Goal: Task Accomplishment & Management: Use online tool/utility

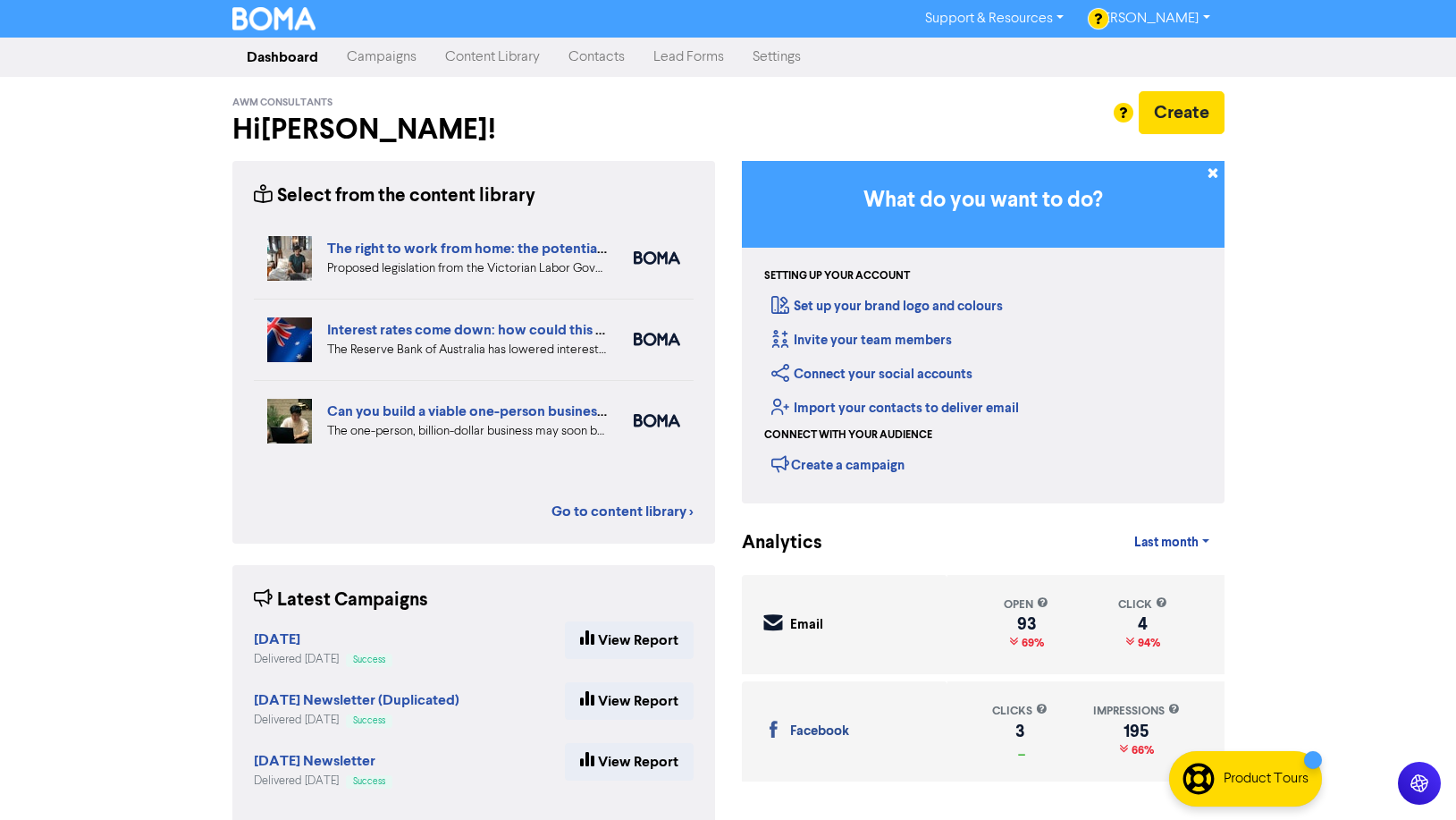
click at [370, 52] on link "Campaigns" at bounding box center [381, 57] width 98 height 36
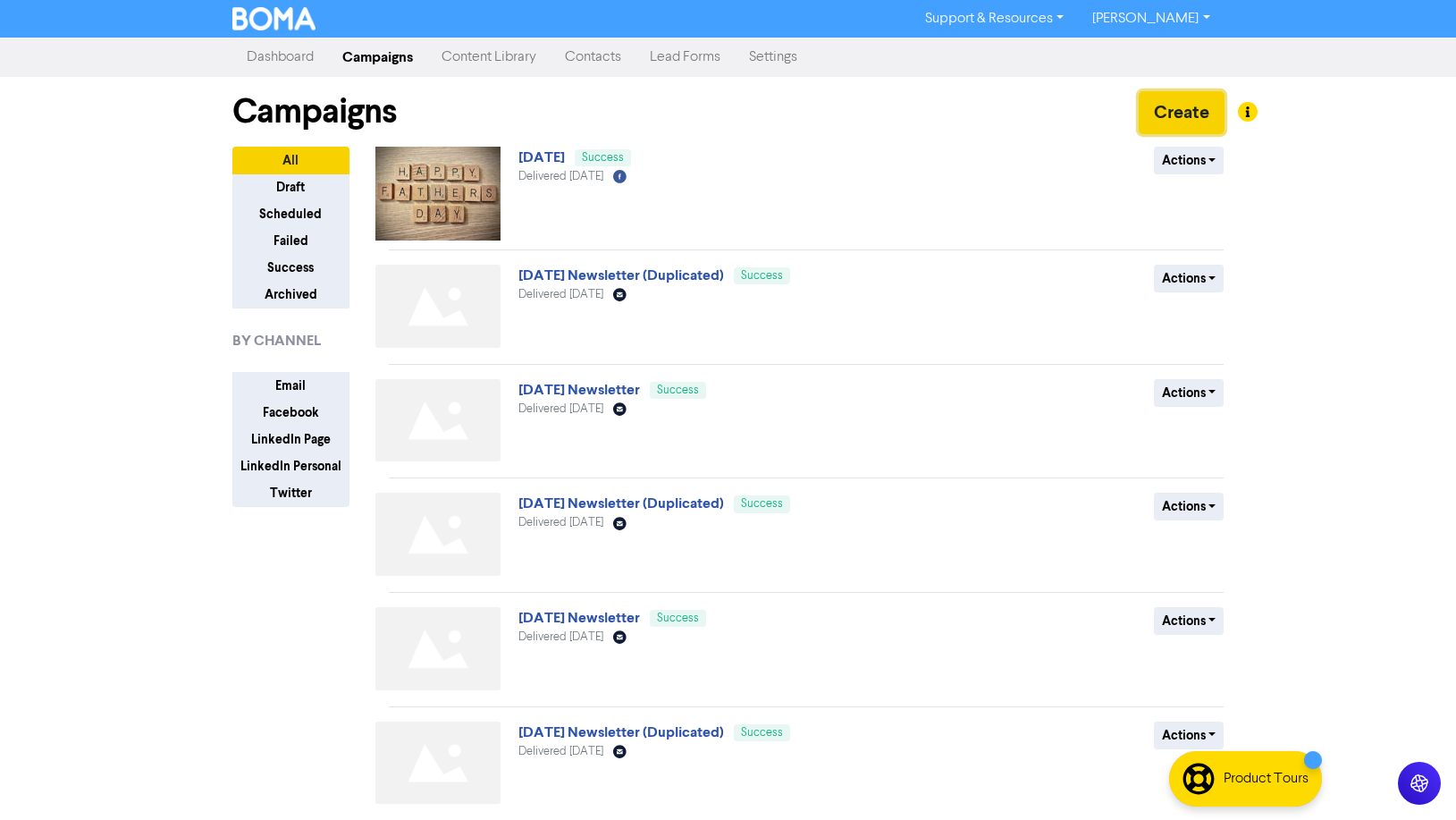
click at [1178, 116] on button "Create" at bounding box center [1182, 112] width 86 height 43
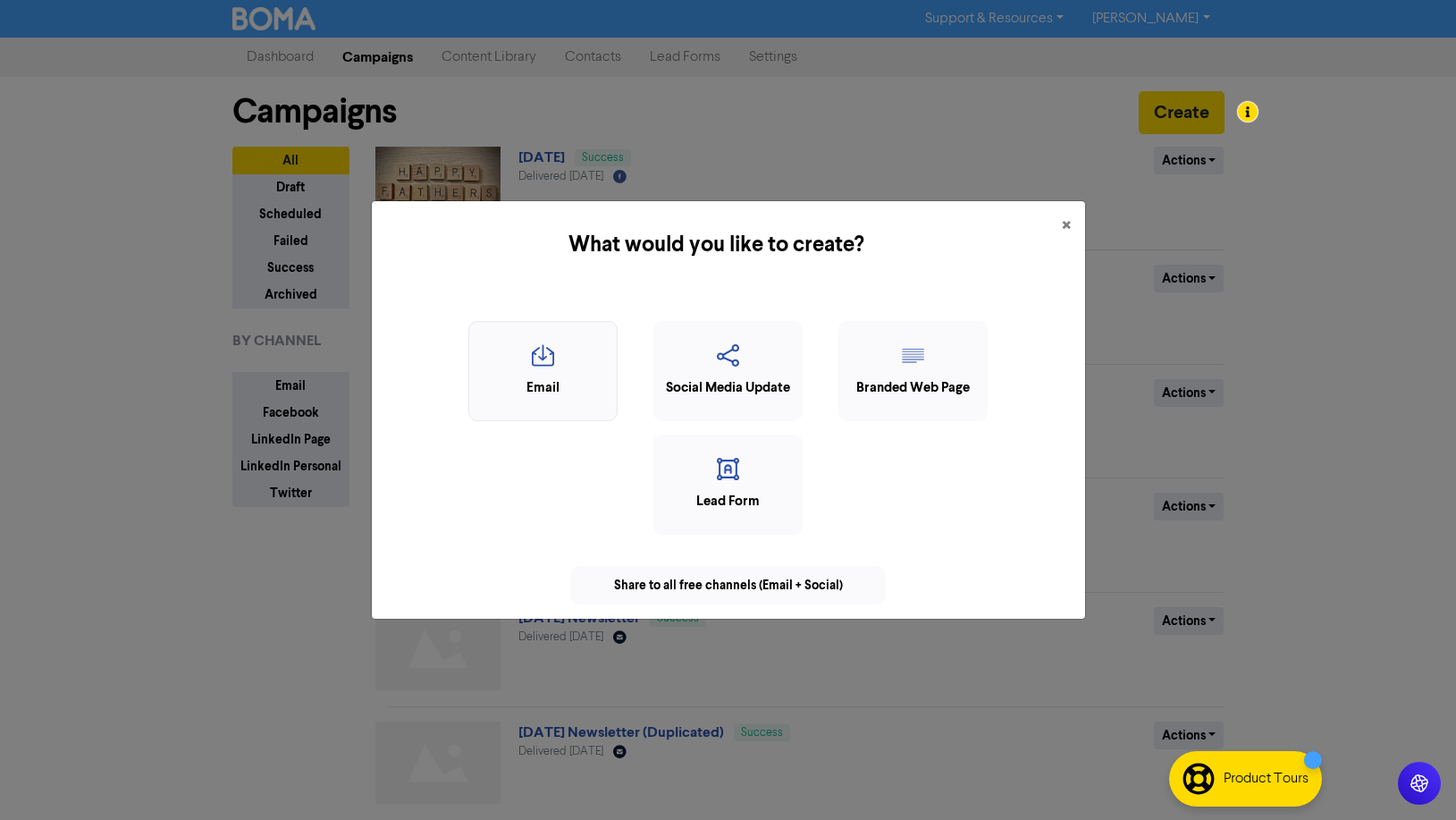
click at [546, 369] on icon "button" at bounding box center [542, 360] width 129 height 34
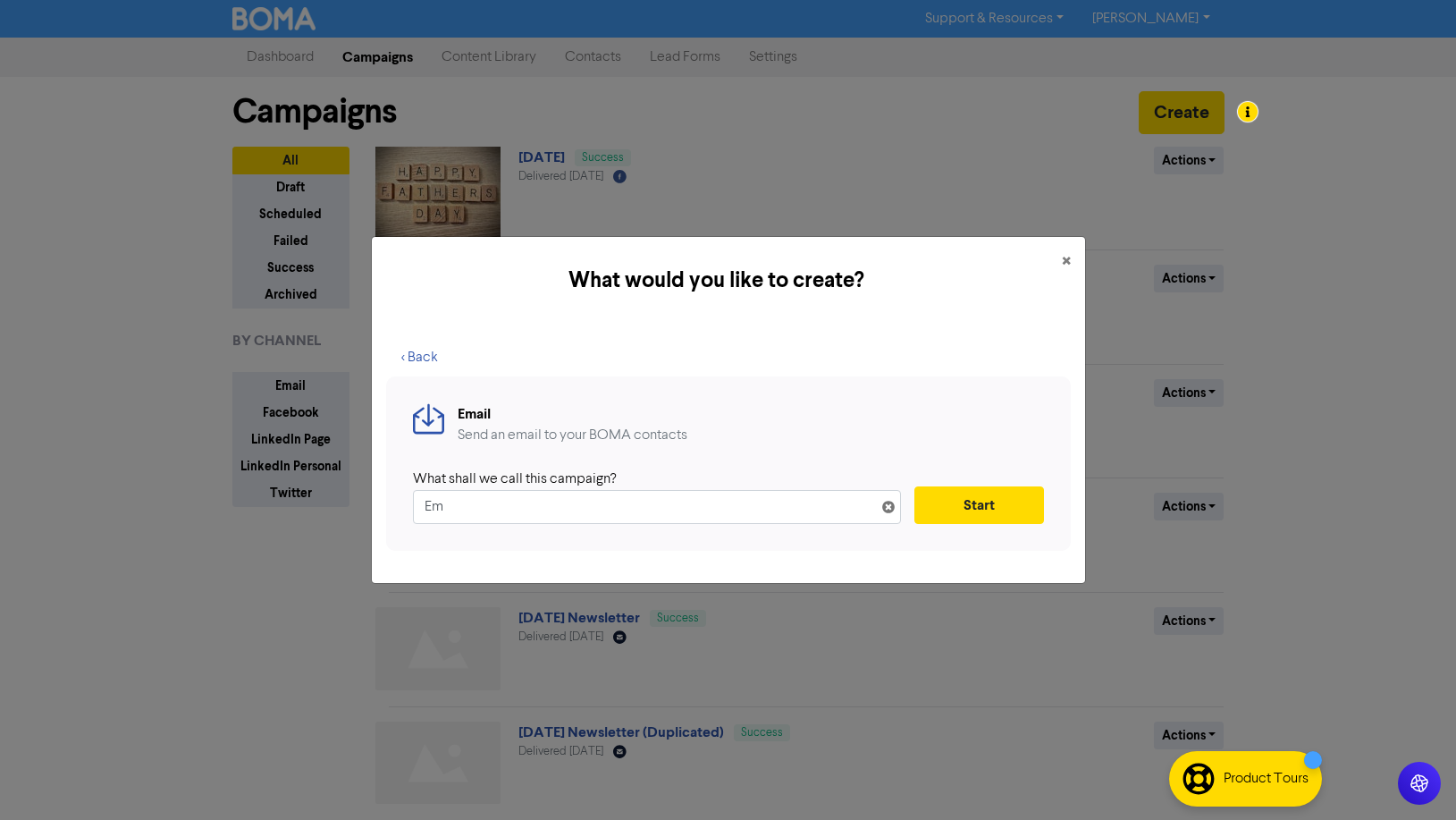
type input "E"
type input "[DATE] Newsletter"
click at [960, 502] on button "Start" at bounding box center [978, 504] width 129 height 38
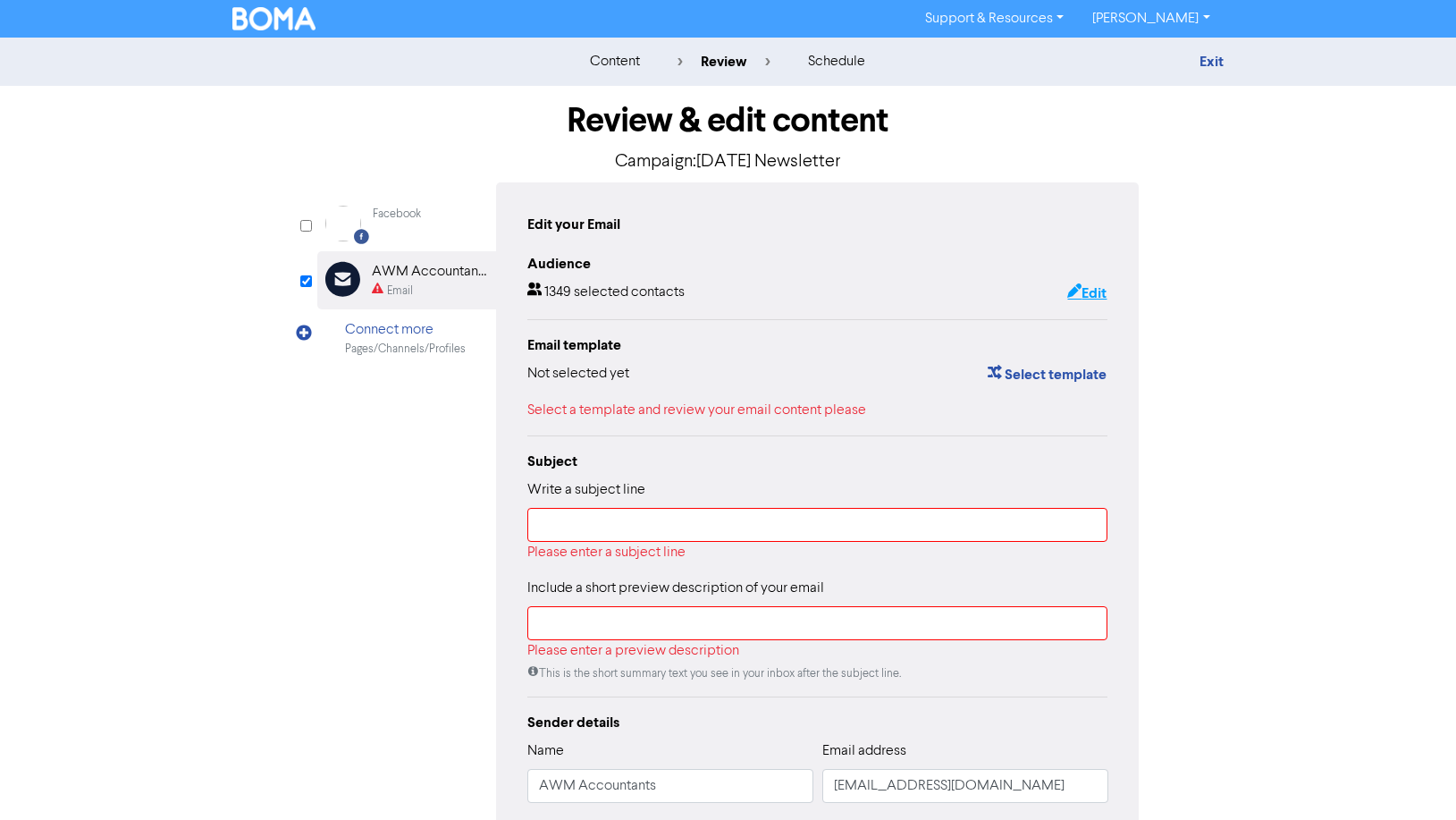
click at [1088, 291] on button "Edit" at bounding box center [1086, 293] width 41 height 23
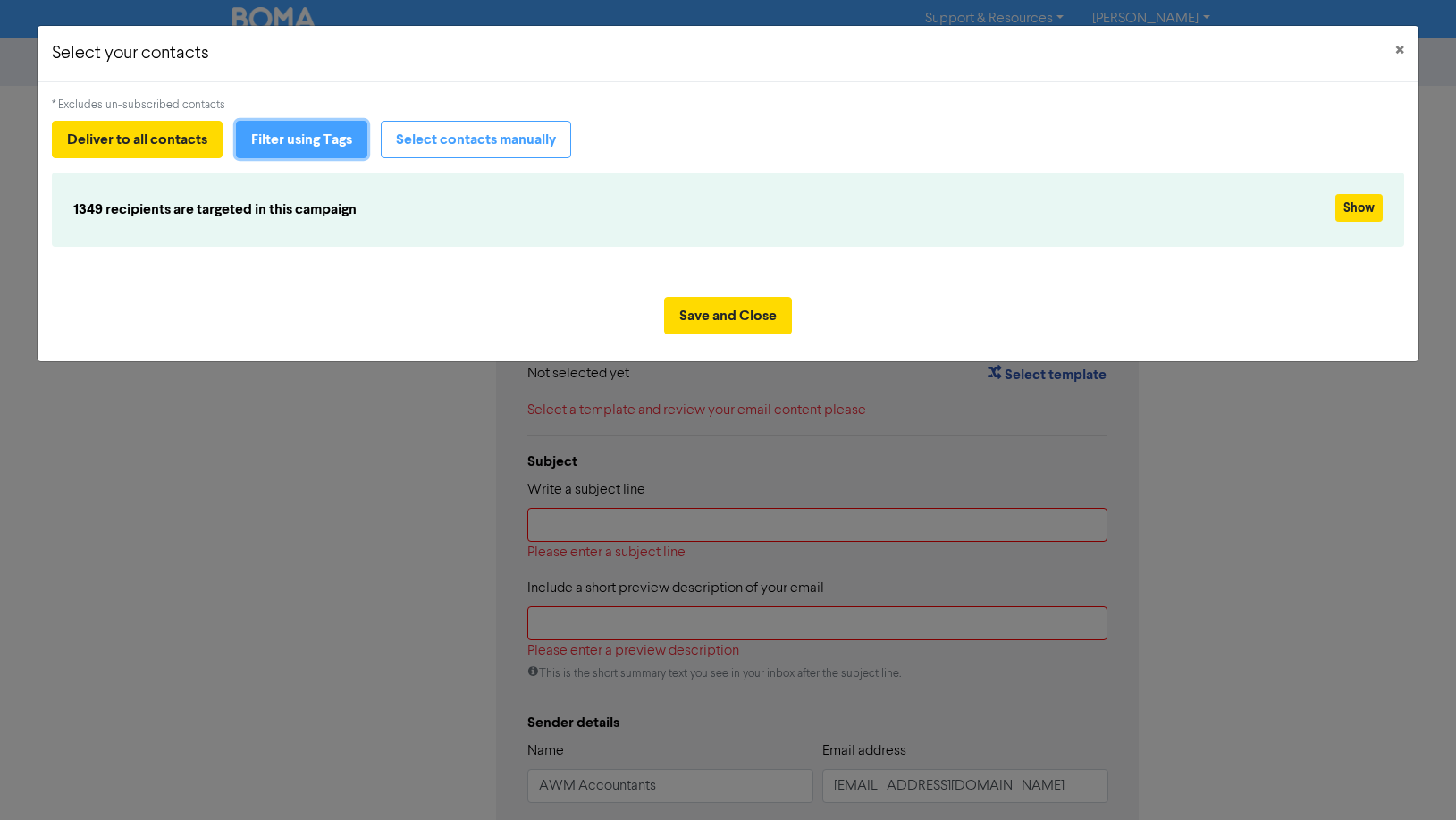
click at [318, 139] on button "Filter using Tags" at bounding box center [301, 139] width 131 height 38
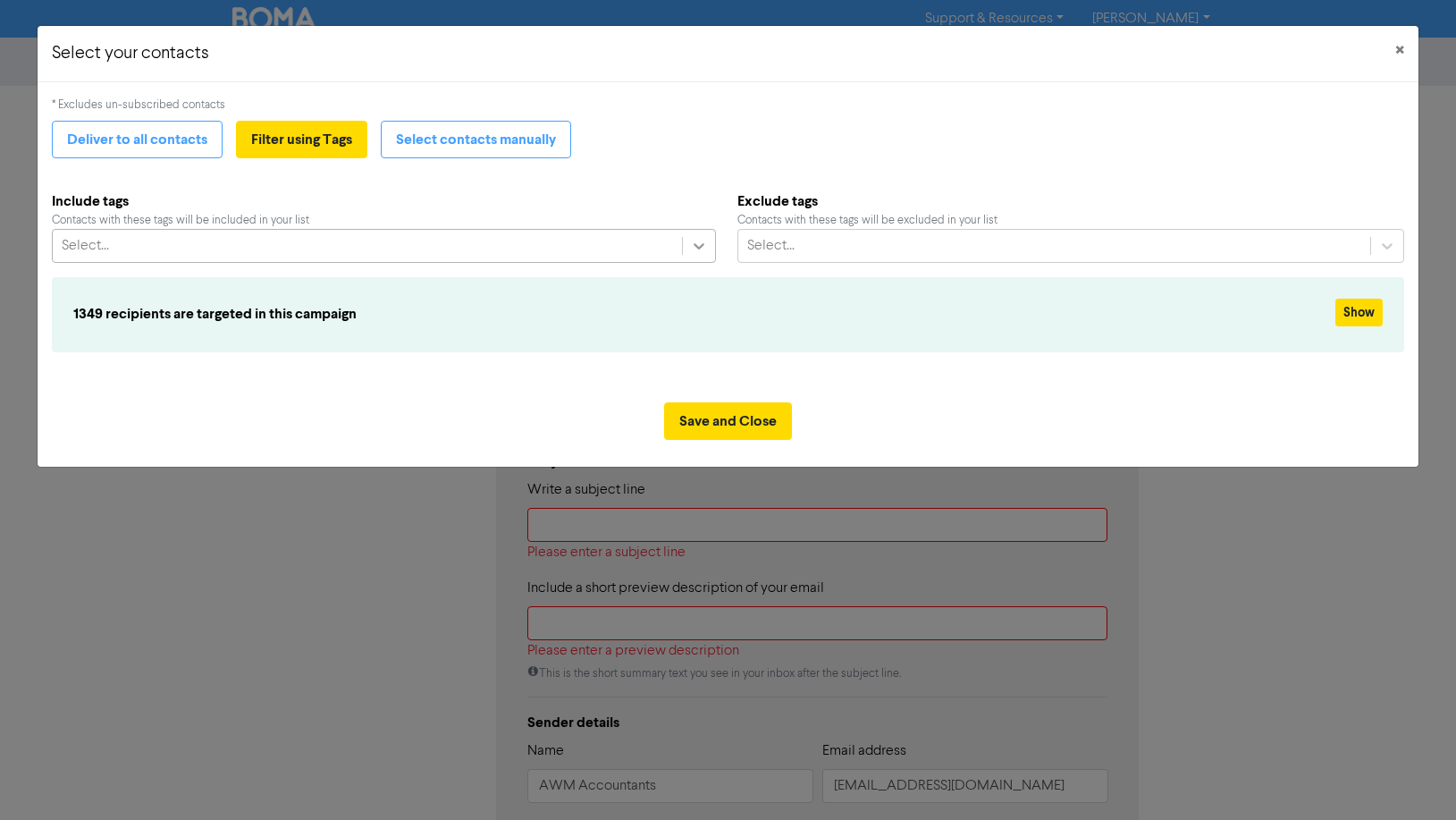
click at [698, 242] on icon at bounding box center [698, 245] width 17 height 17
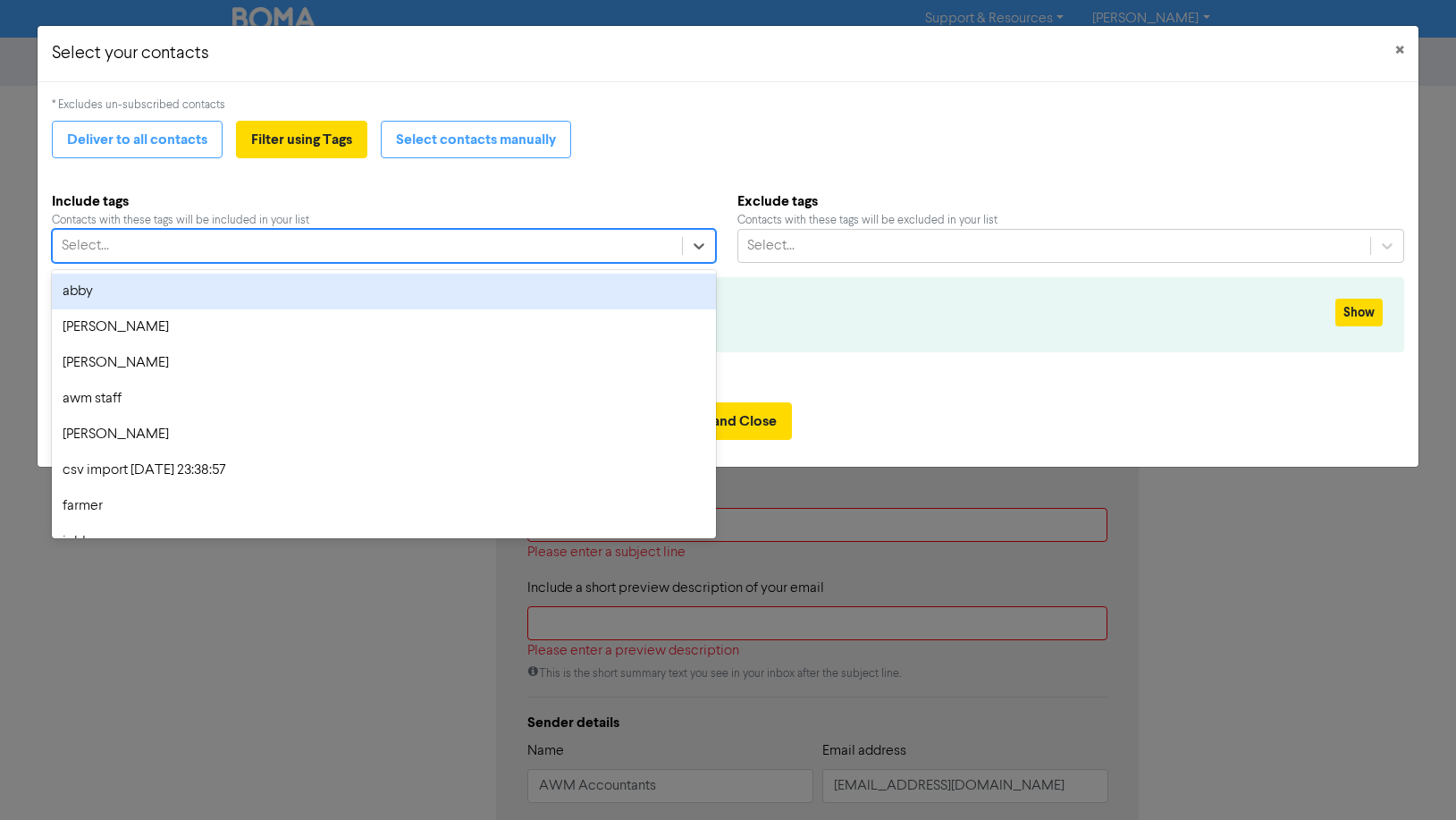
click at [90, 292] on div "abby" at bounding box center [384, 291] width 664 height 36
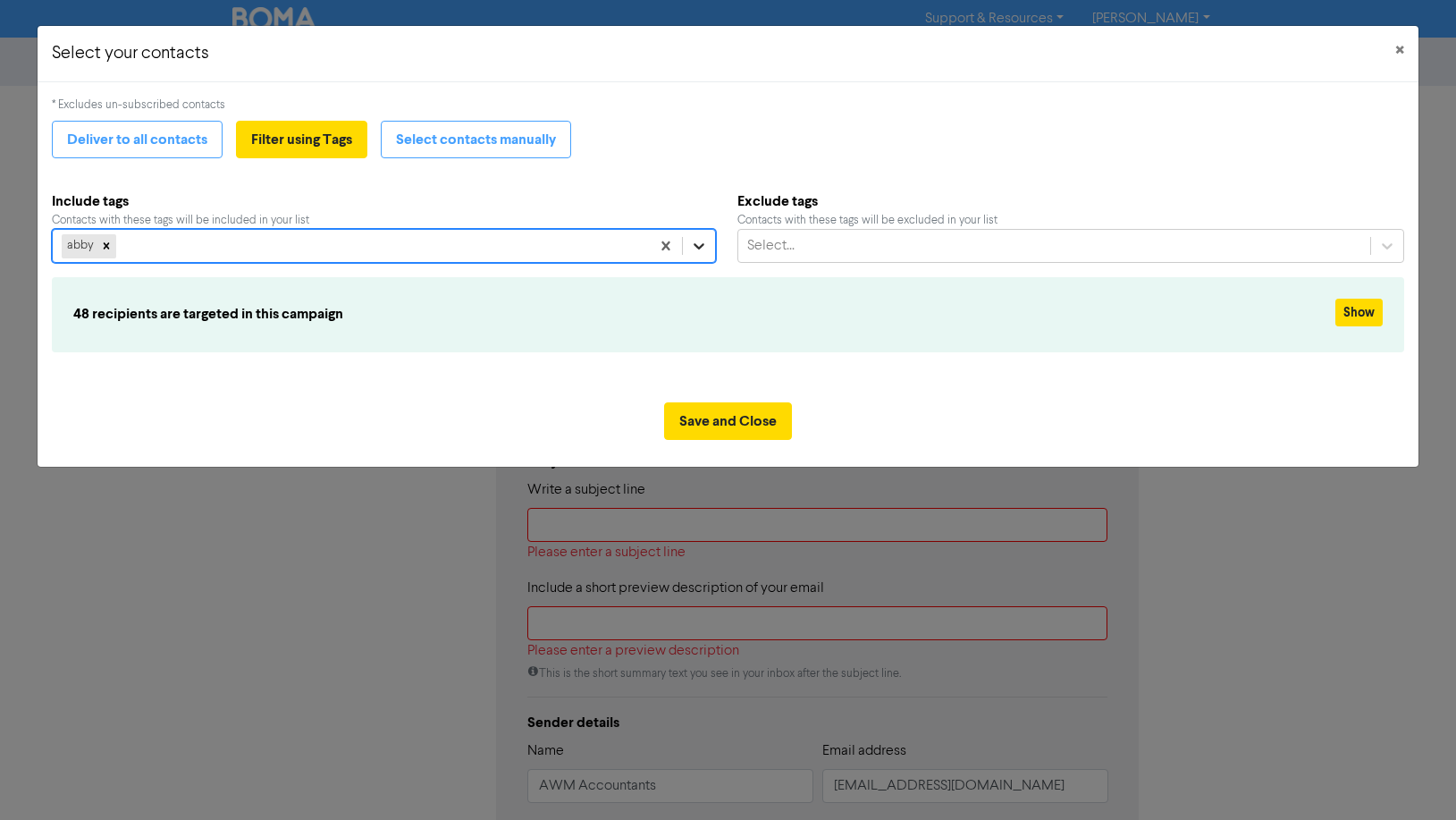
click at [697, 238] on icon at bounding box center [698, 245] width 17 height 17
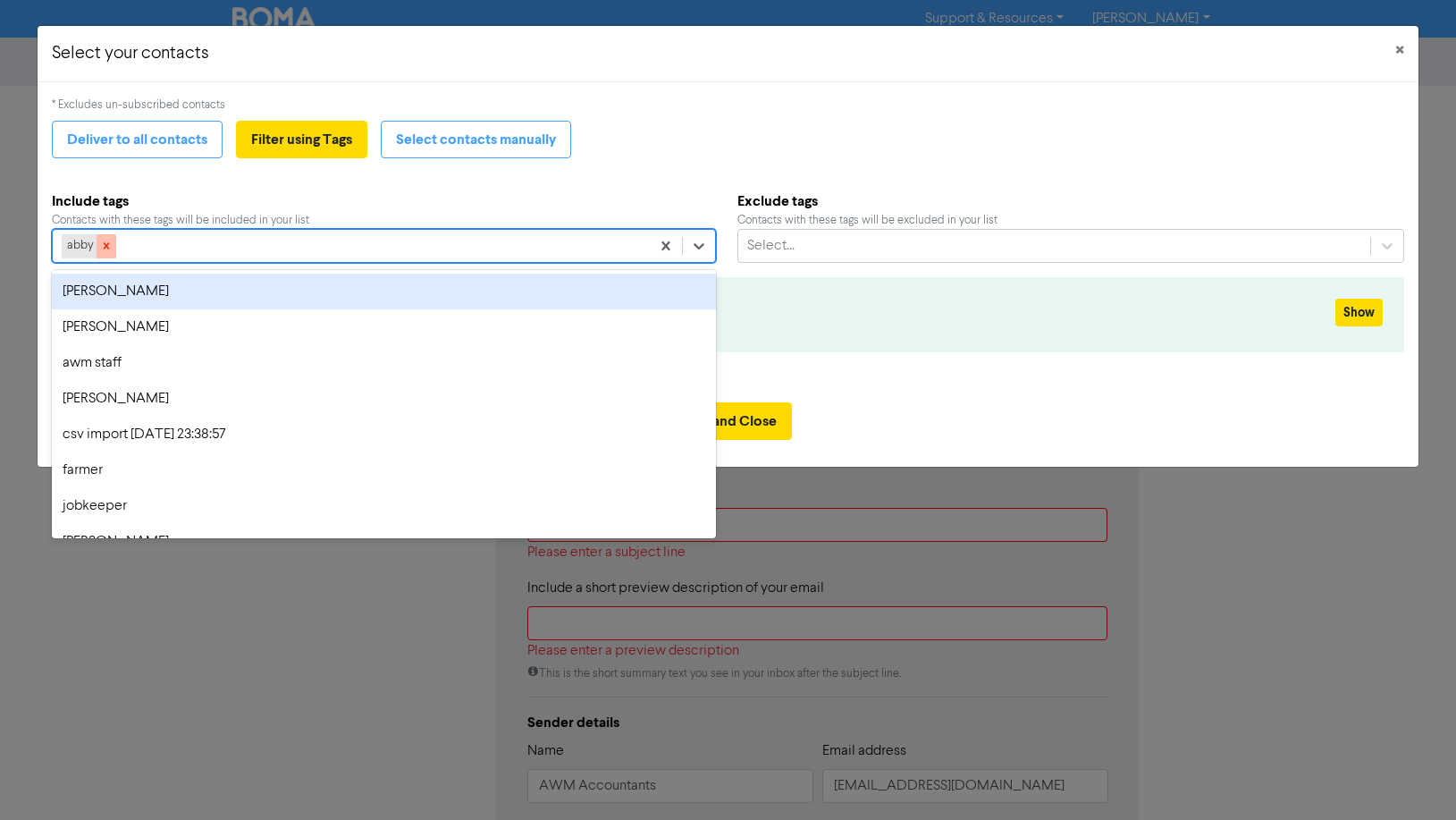
click at [105, 244] on icon at bounding box center [106, 246] width 13 height 13
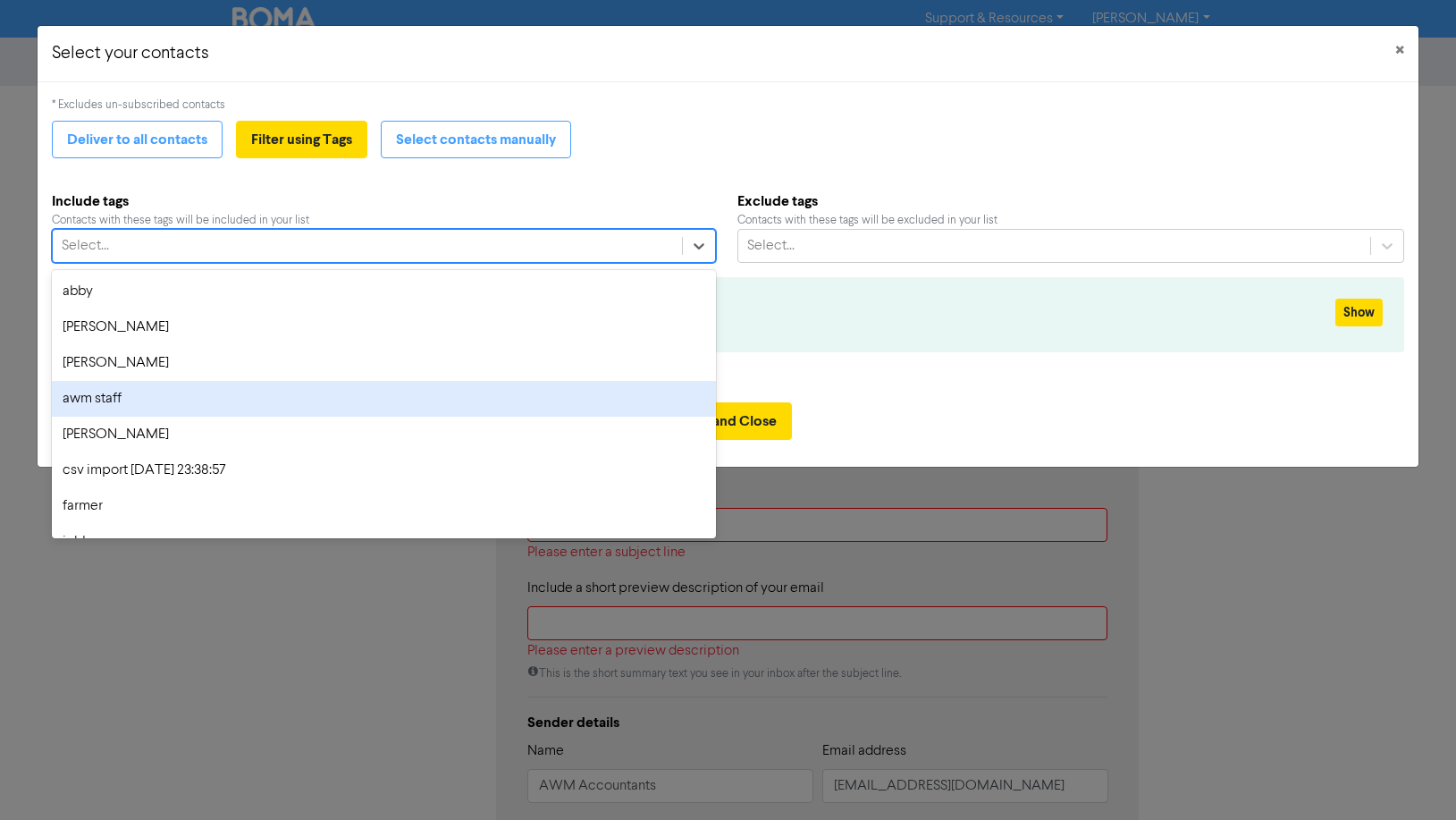
click at [108, 396] on div "awm staff" at bounding box center [384, 398] width 664 height 36
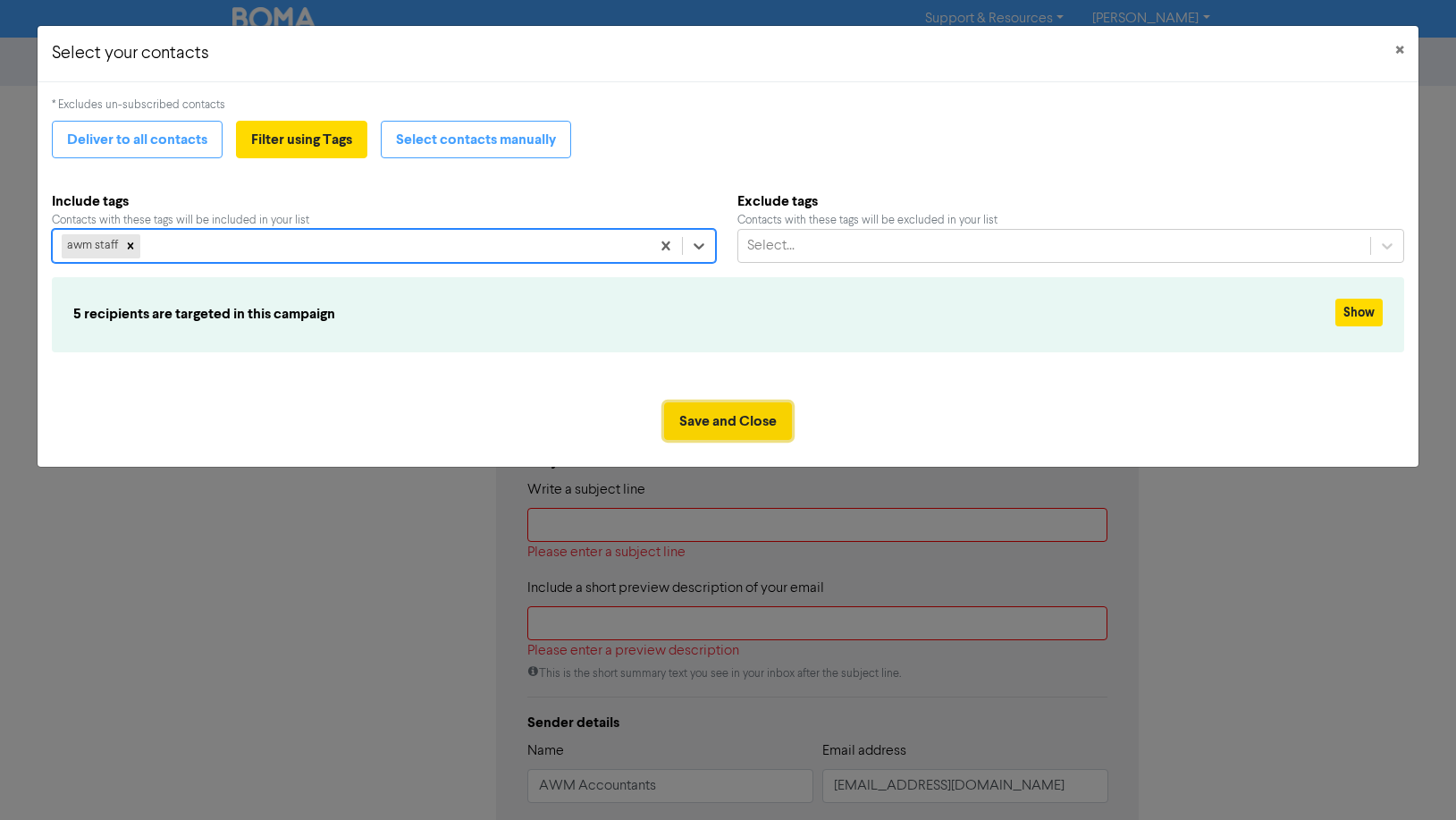
click at [690, 423] on button "Save and Close" at bounding box center [727, 421] width 127 height 38
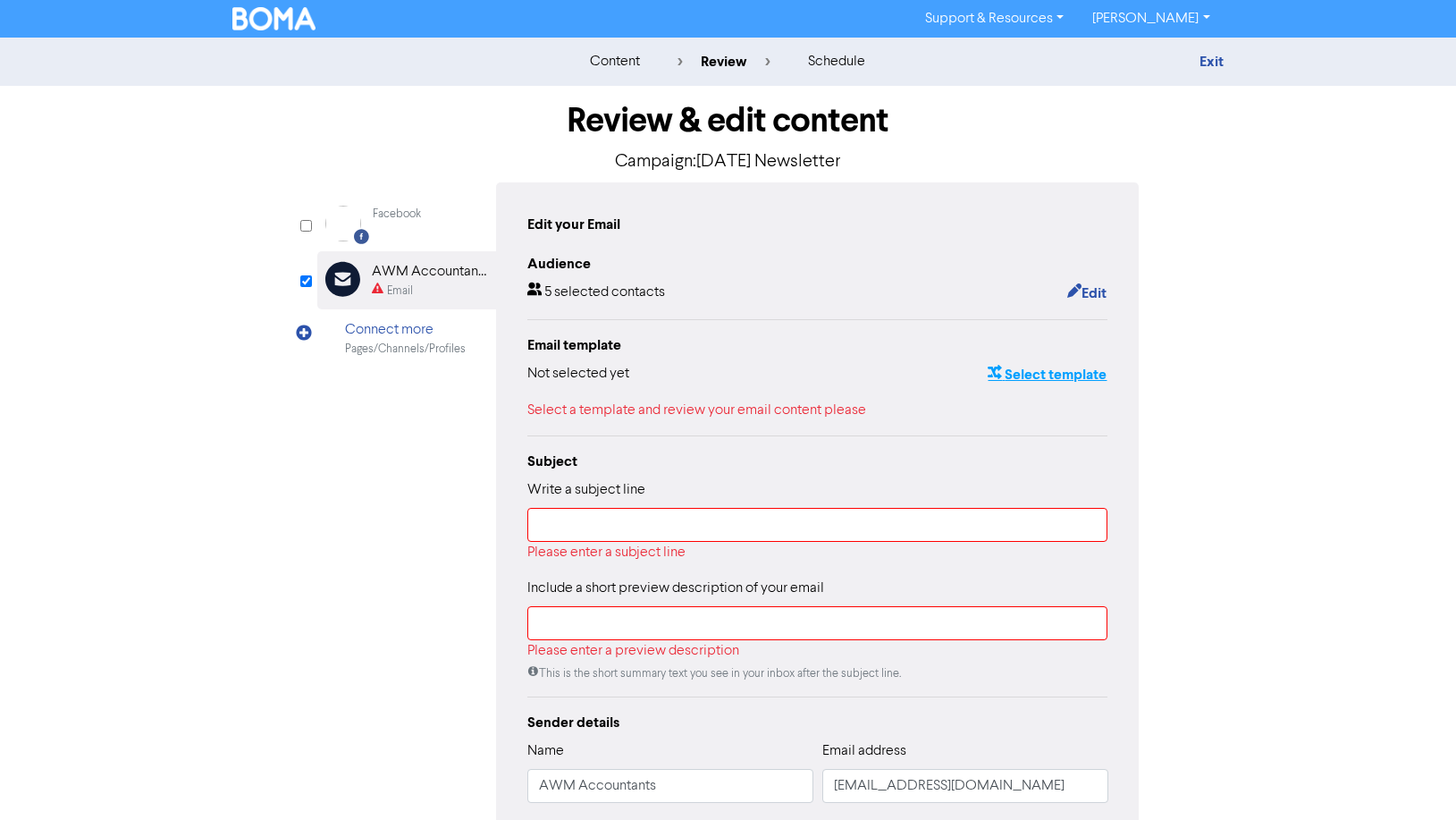
click at [1059, 376] on button "Select template" at bounding box center [1047, 374] width 121 height 23
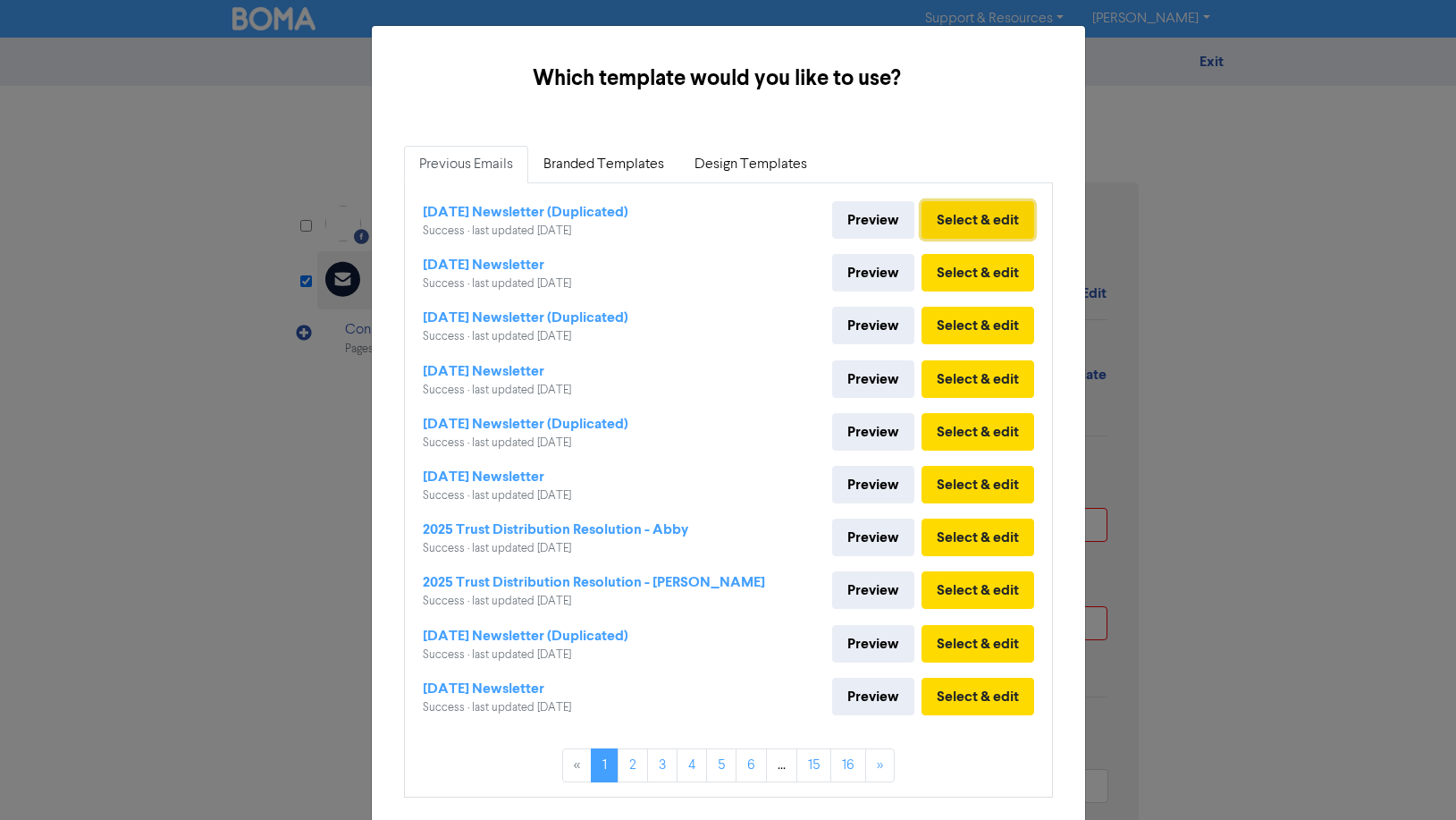
click at [976, 214] on button "Select & edit" at bounding box center [977, 219] width 113 height 38
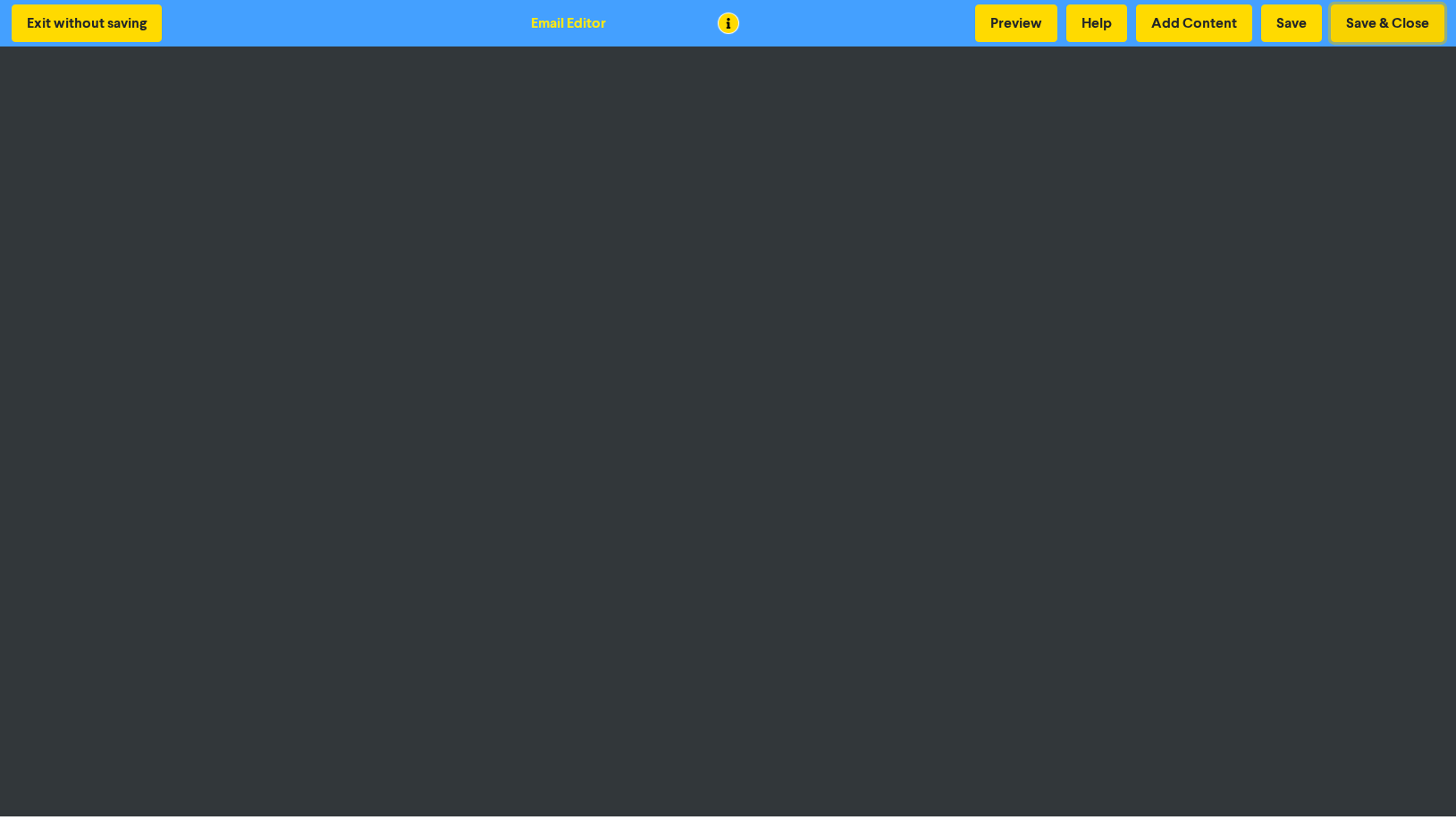
click at [1379, 18] on button "Save & Close" at bounding box center [1387, 23] width 114 height 38
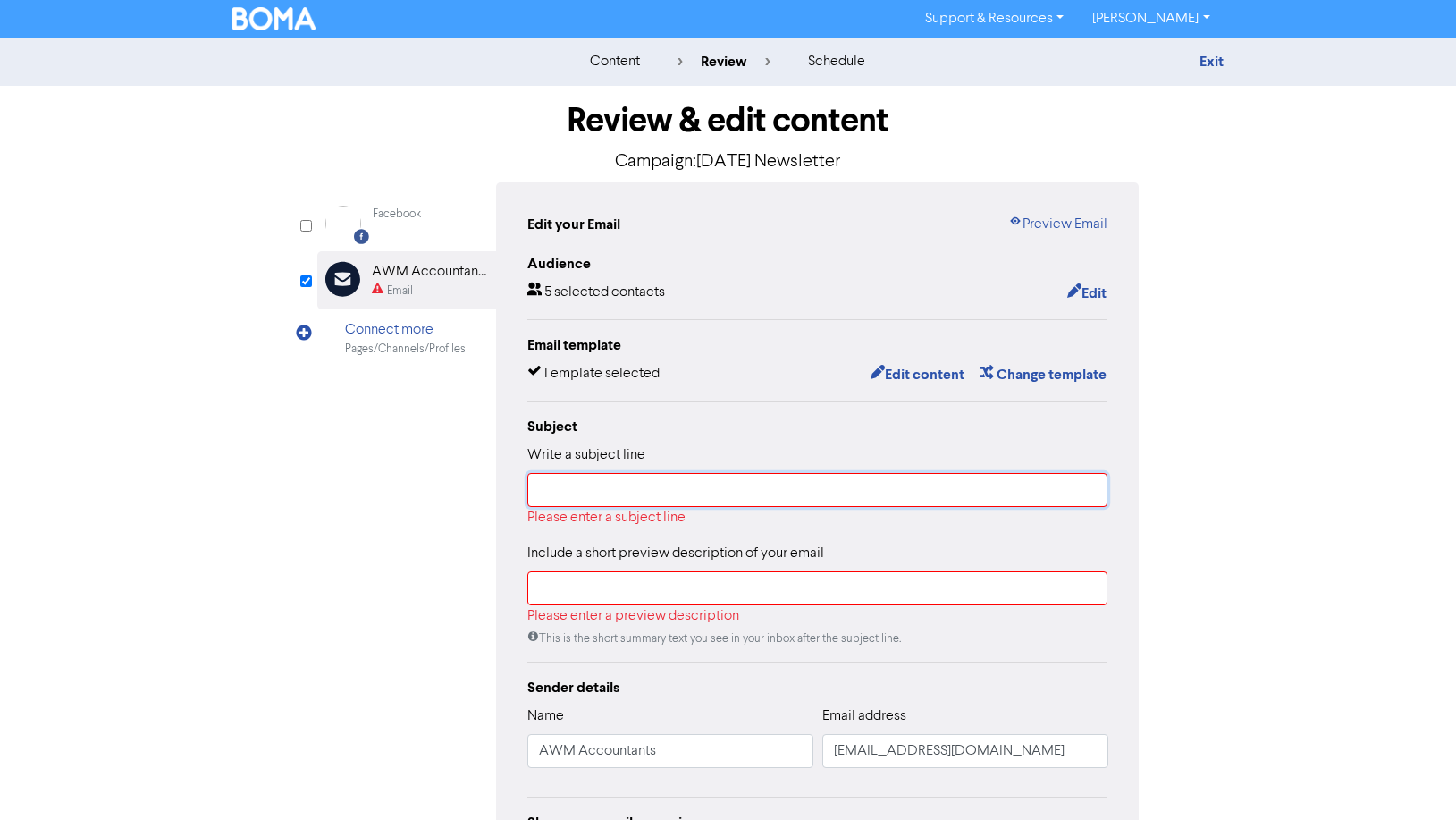
click at [602, 494] on input "text" at bounding box center [817, 490] width 580 height 34
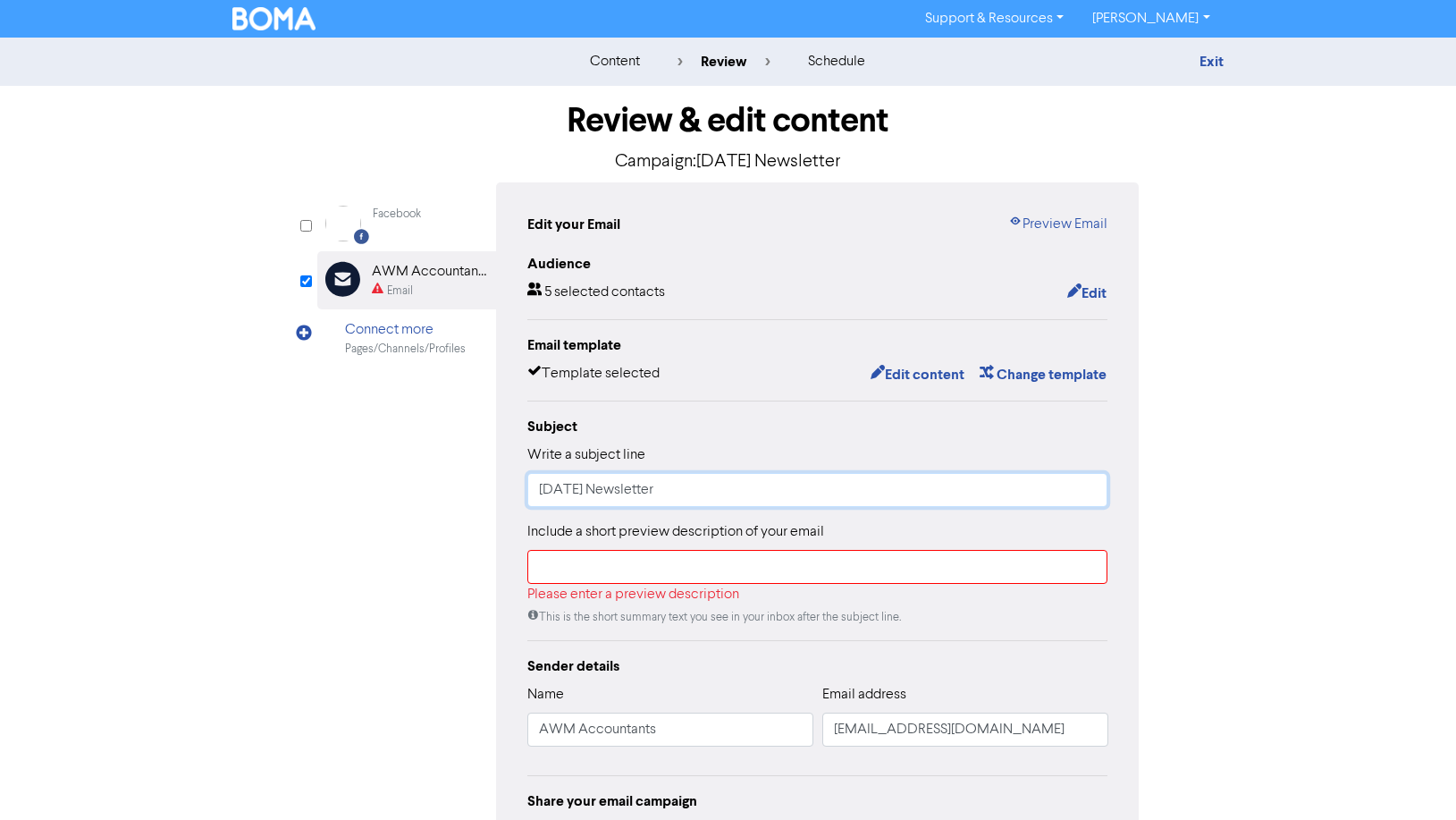
type input "[DATE] Newsletter"
type input "t"
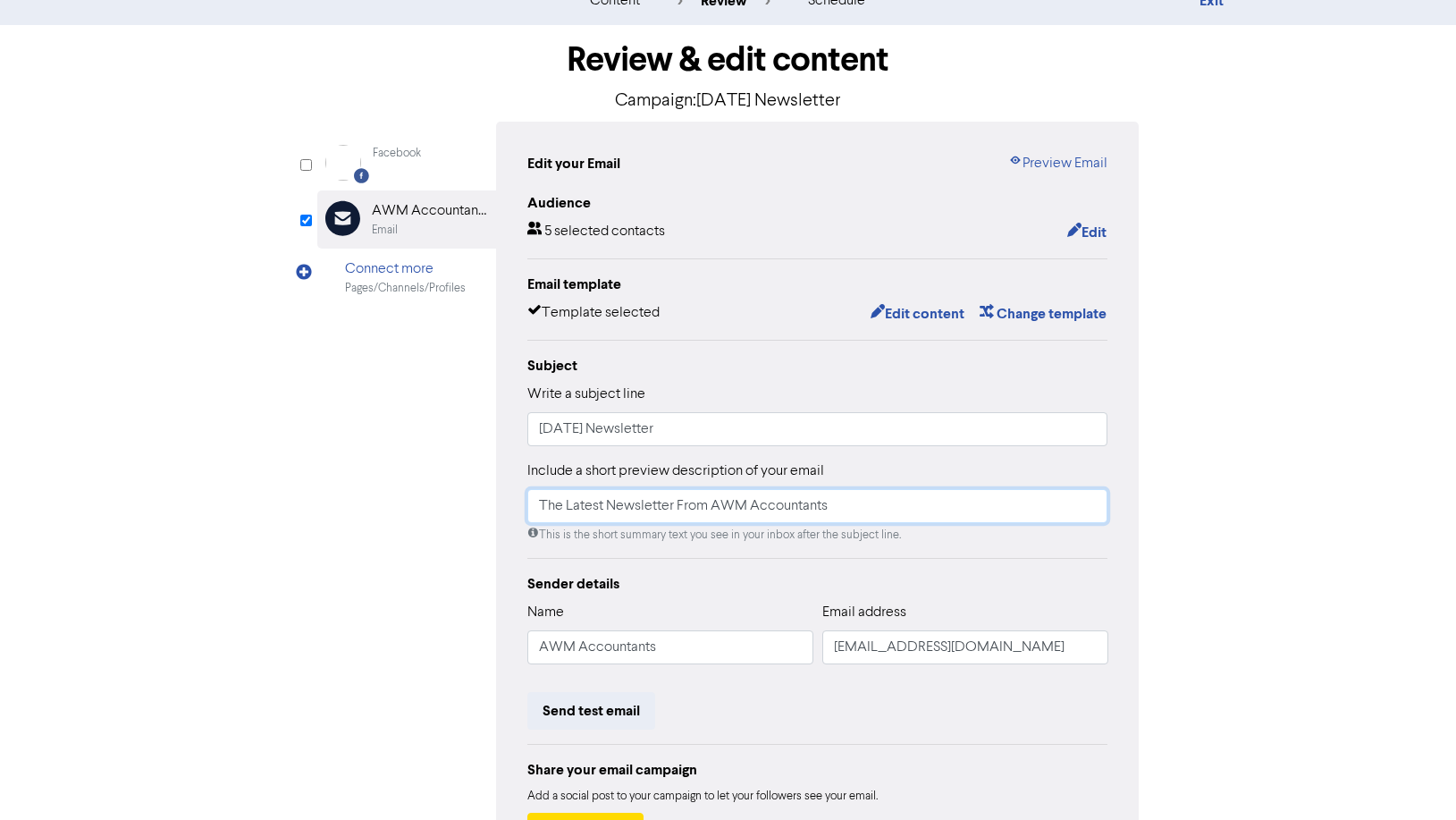
scroll to position [91, 0]
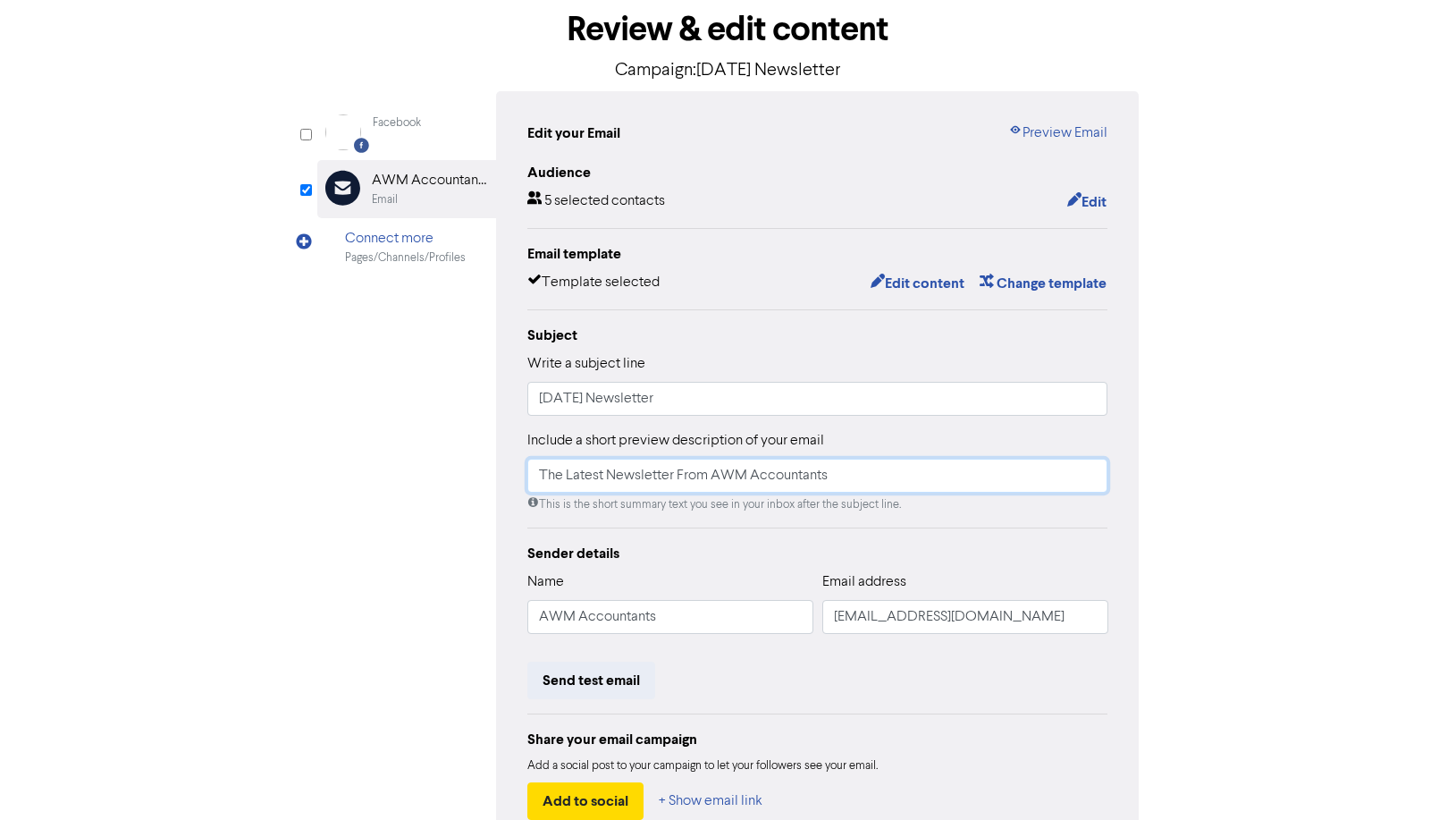
type input "The Latest Newsletter From AWM Accountants"
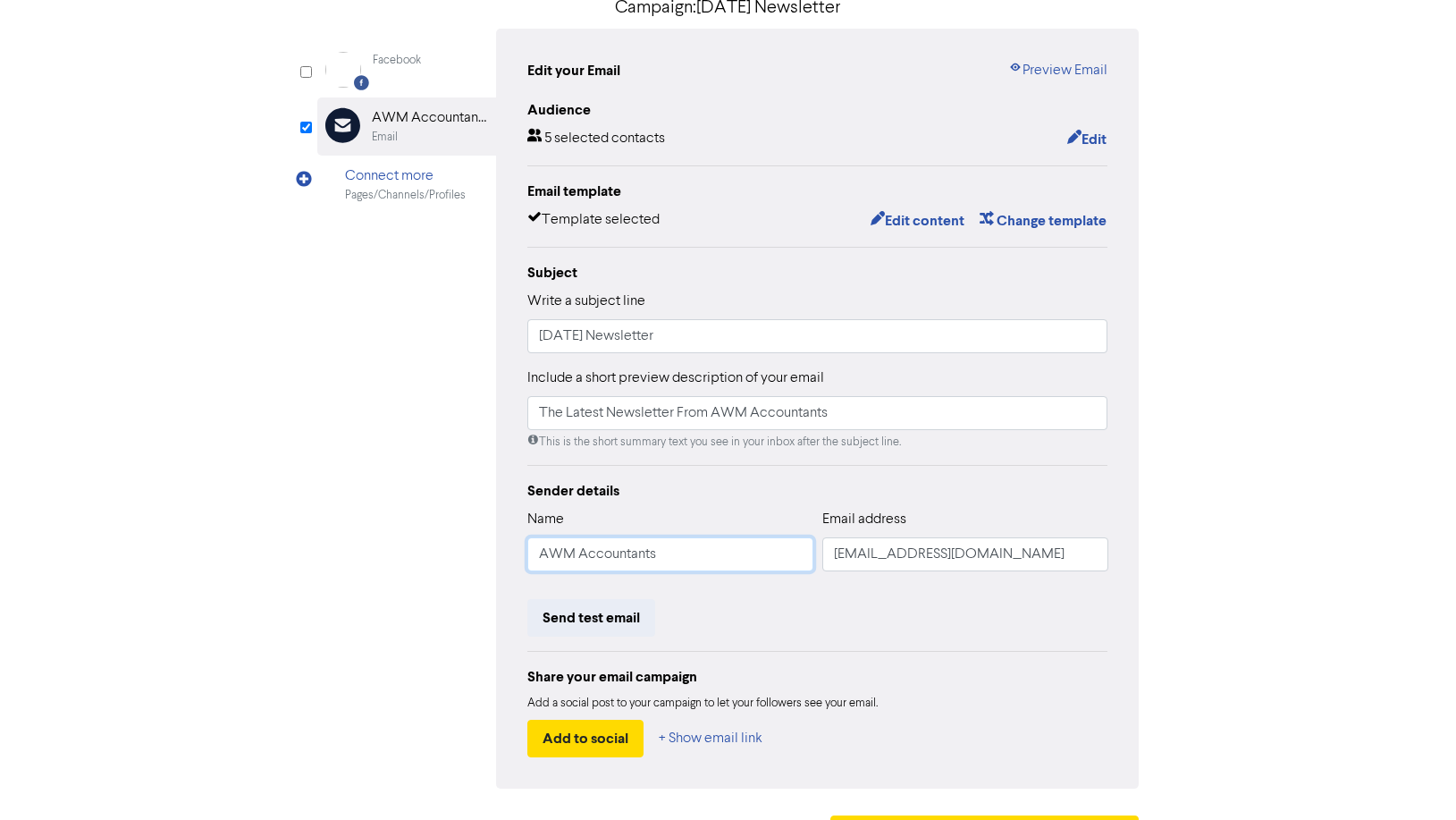
scroll to position [205, 0]
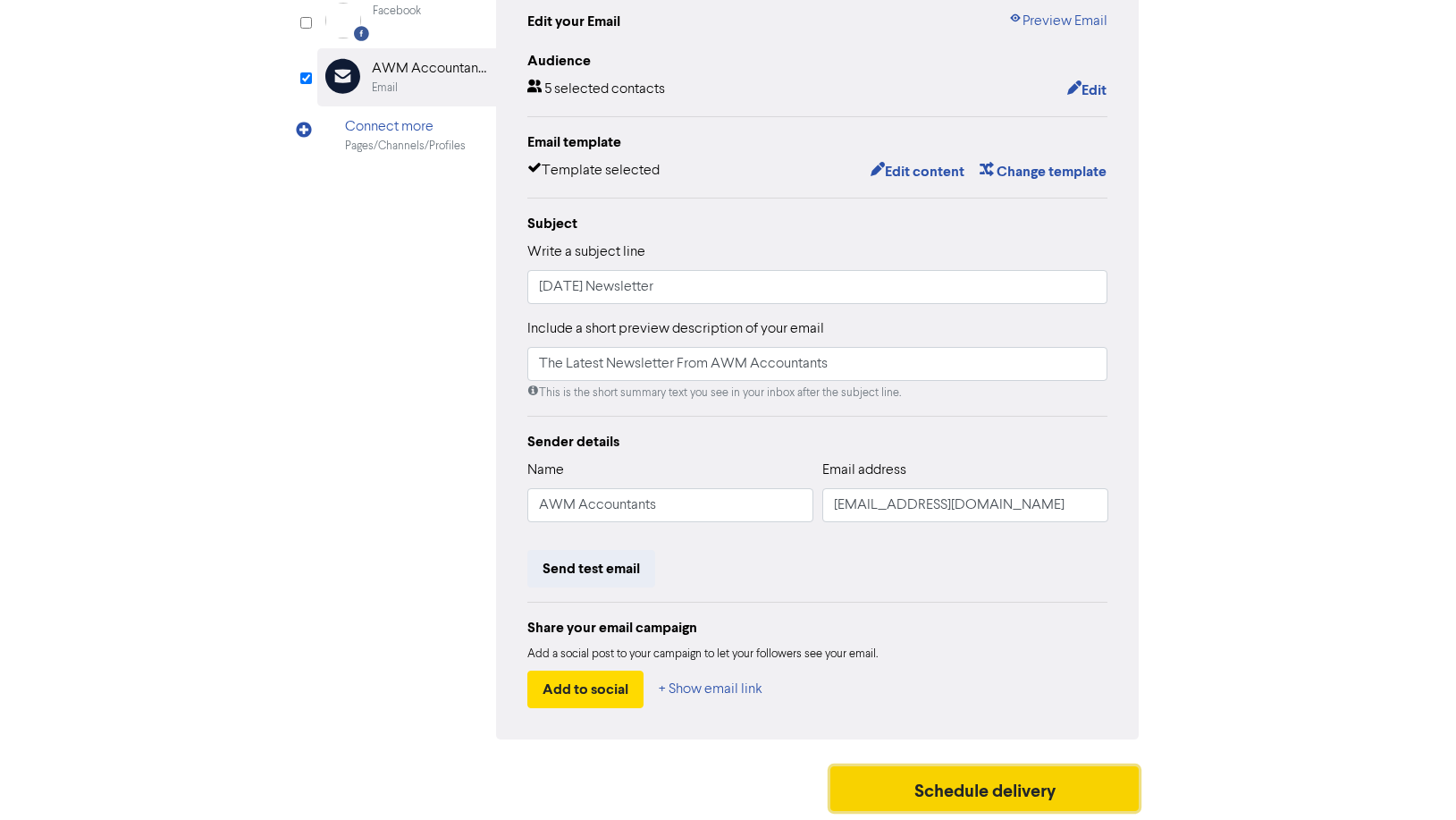
click at [941, 792] on button "Schedule delivery" at bounding box center [984, 788] width 309 height 45
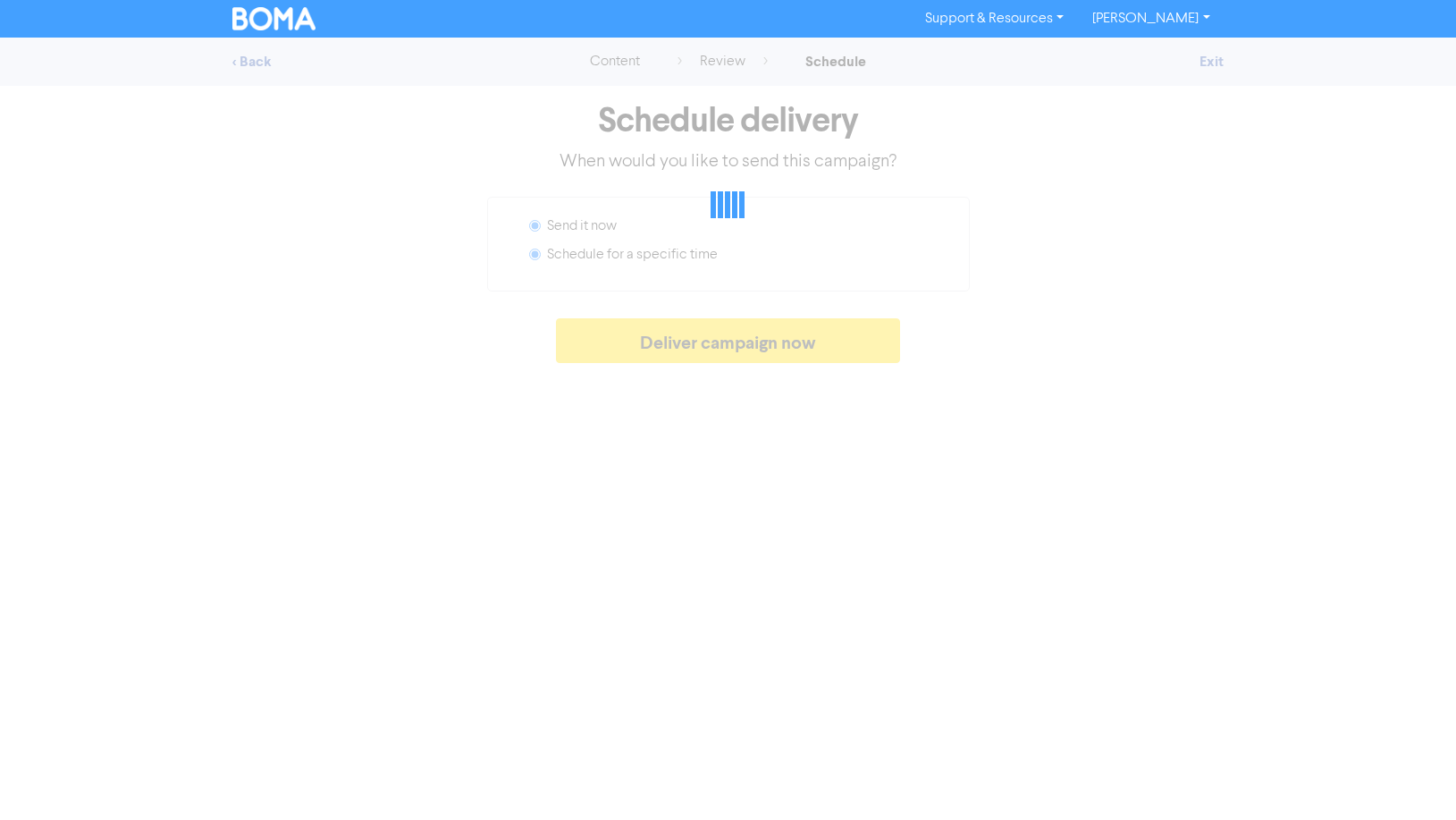
radio input "false"
radio input "true"
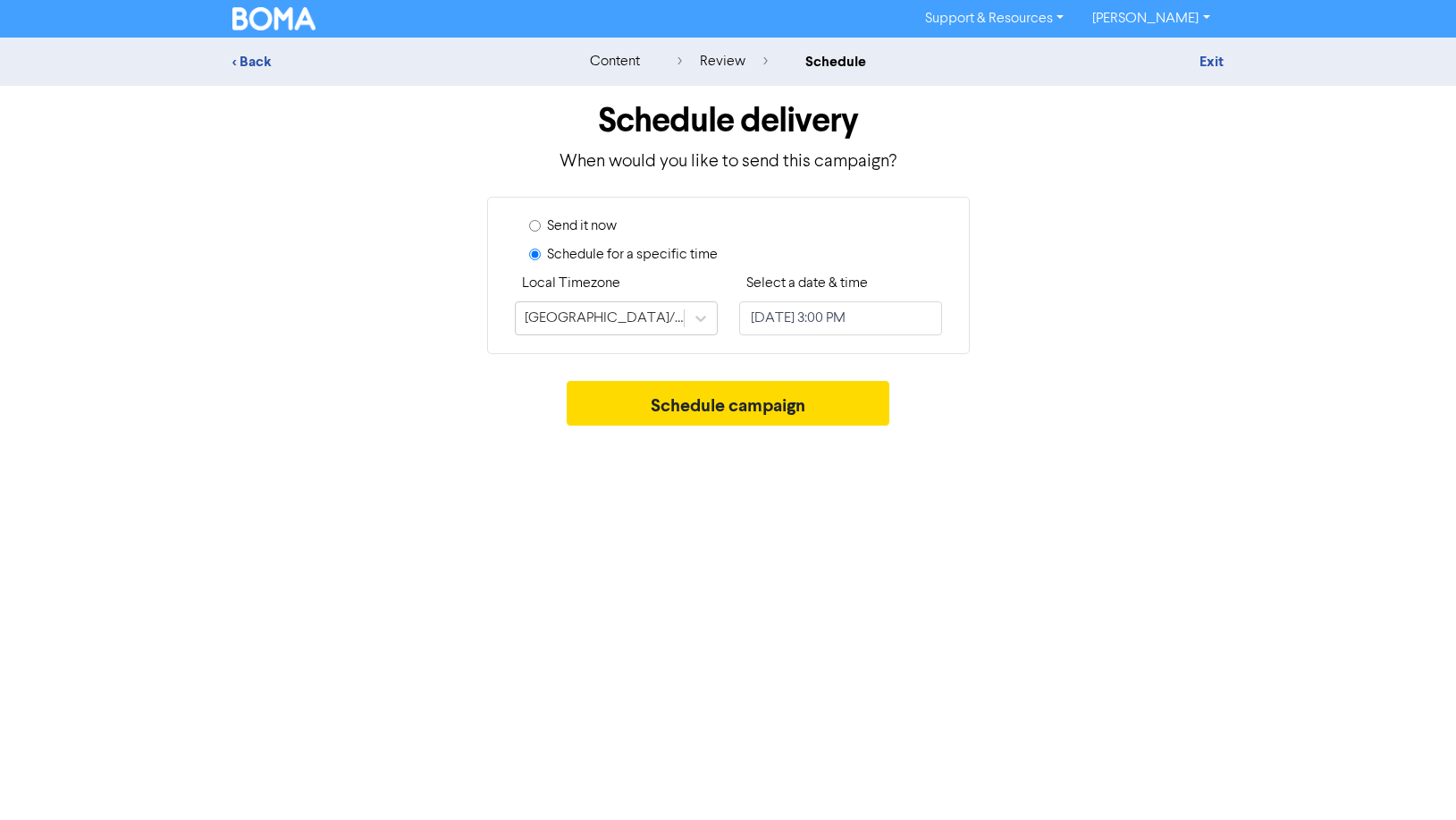
click at [534, 228] on input "Send it now" at bounding box center [535, 226] width 12 height 12
radio input "true"
radio input "false"
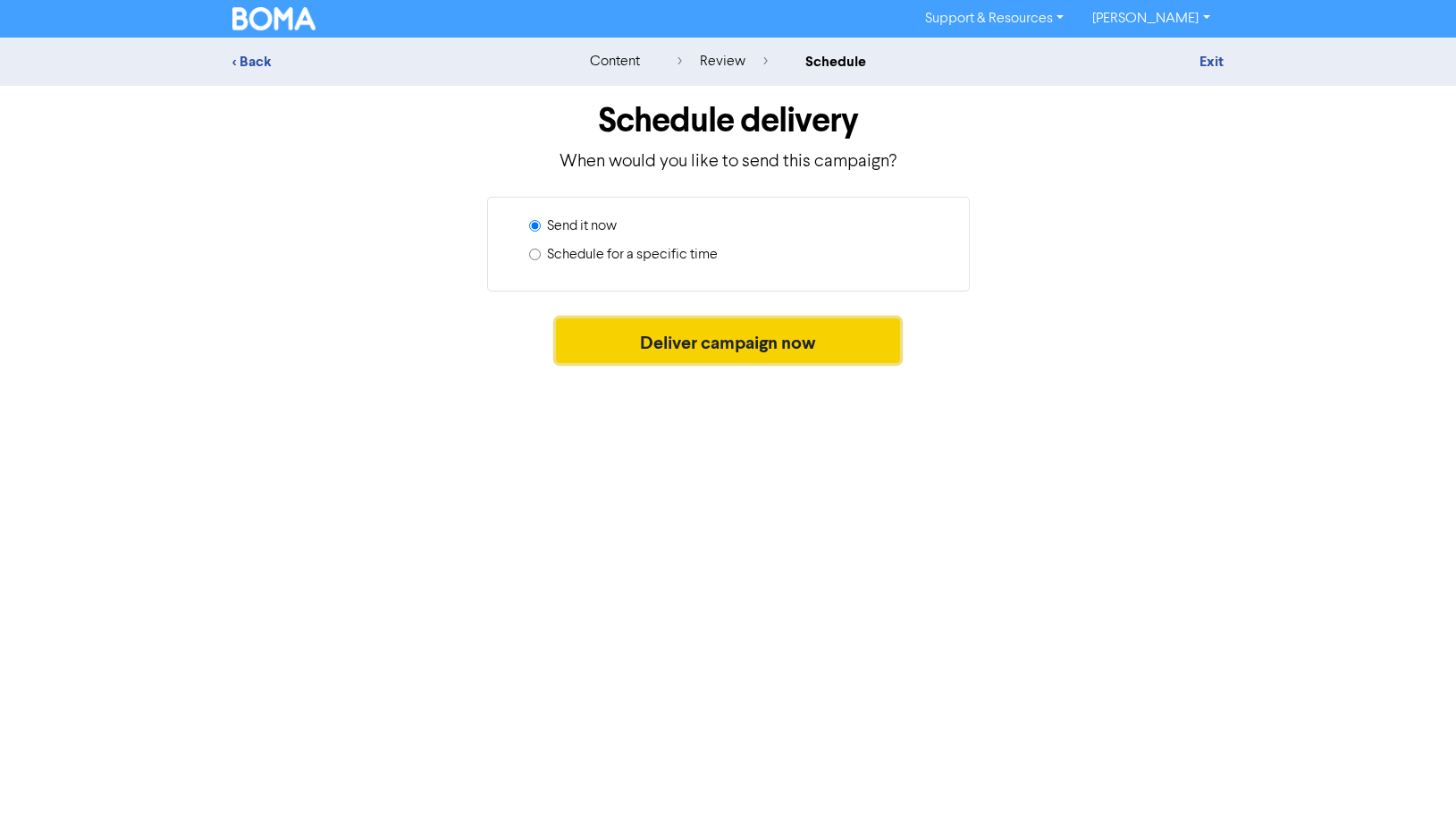
click at [698, 344] on button "Deliver campaign now" at bounding box center [727, 340] width 344 height 45
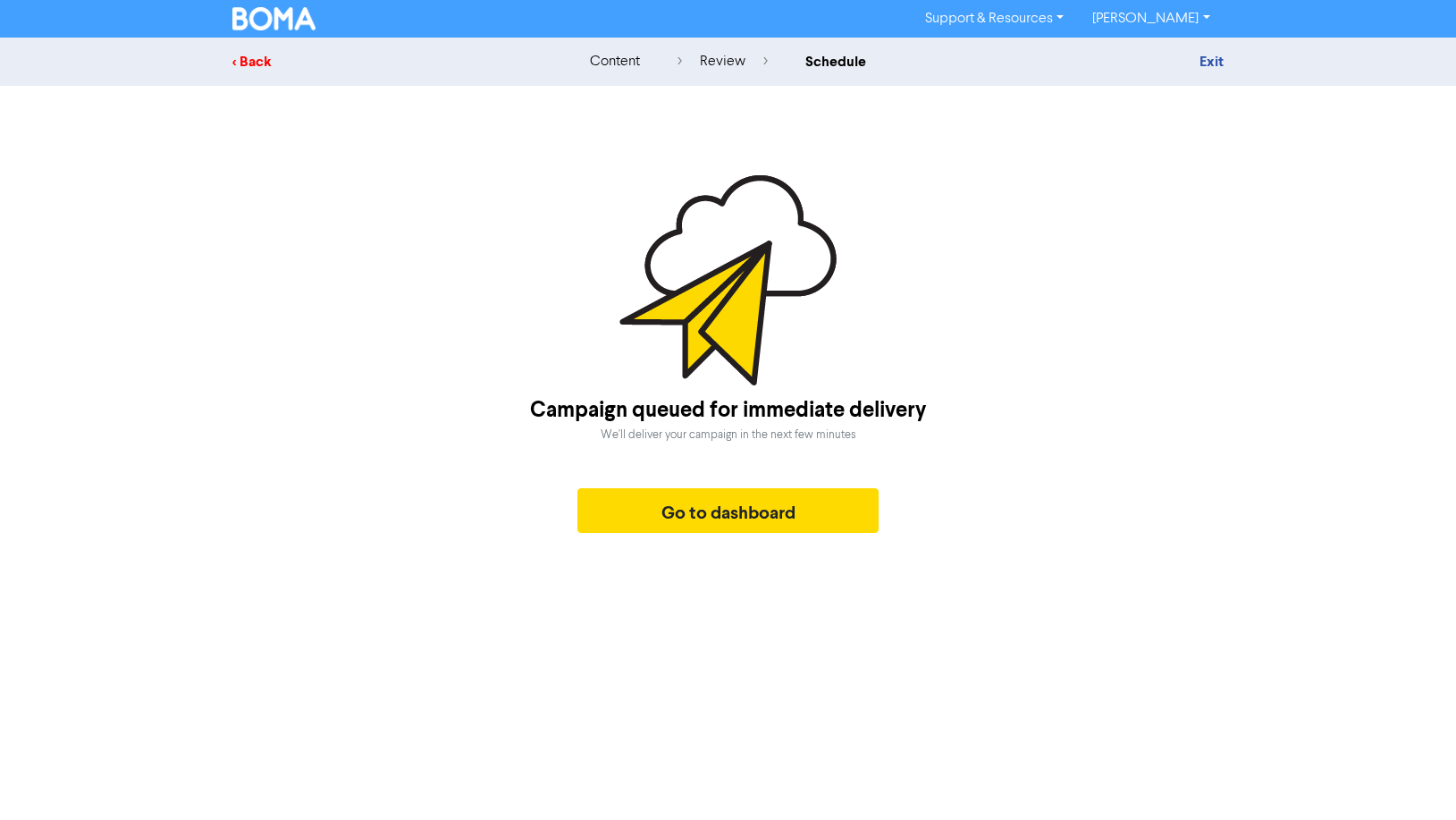
click at [253, 56] on div "< Back" at bounding box center [388, 61] width 313 height 21
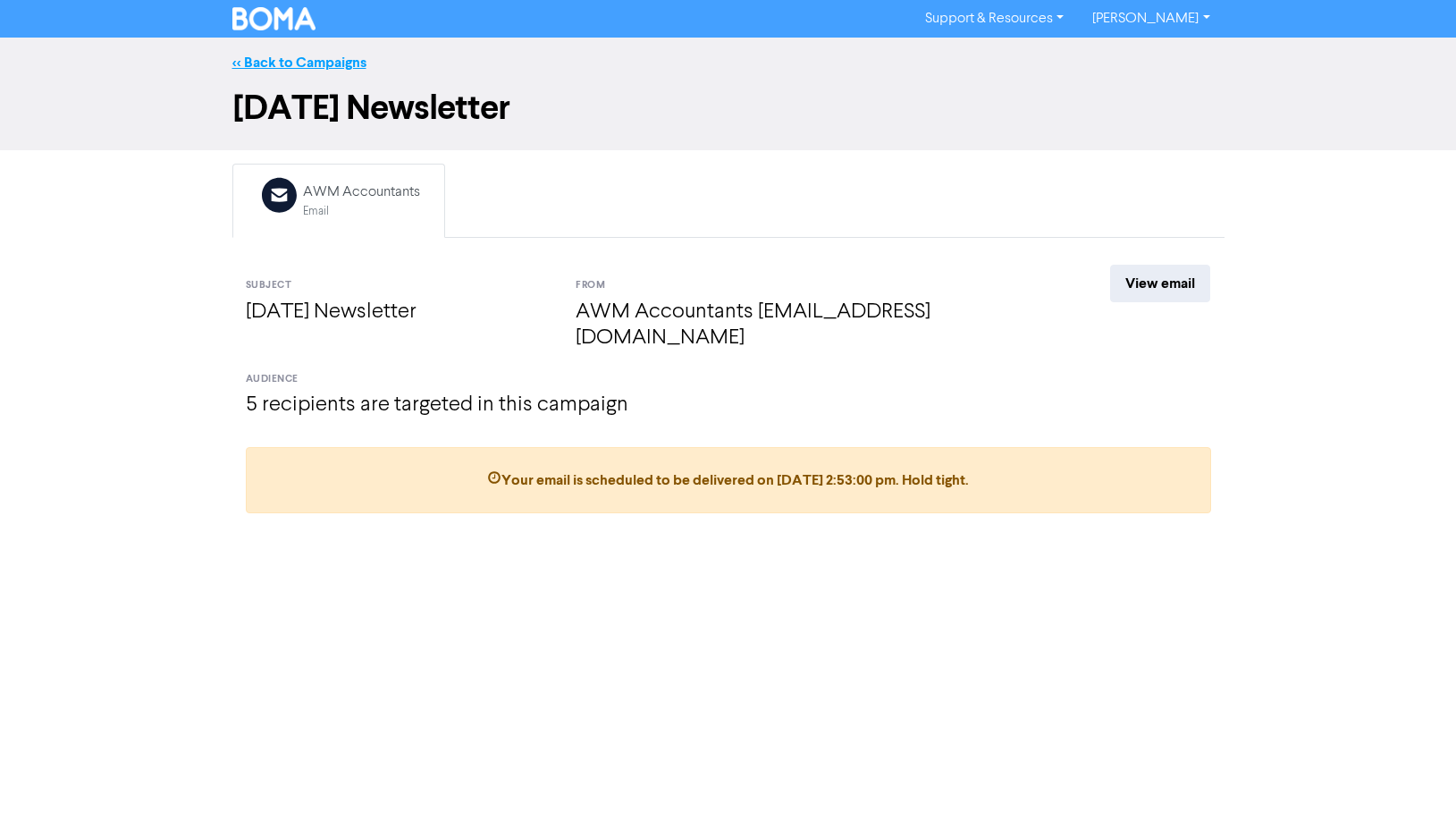
click at [314, 58] on link "<< Back to Campaigns" at bounding box center [299, 61] width 134 height 17
